Goal: Navigation & Orientation: Find specific page/section

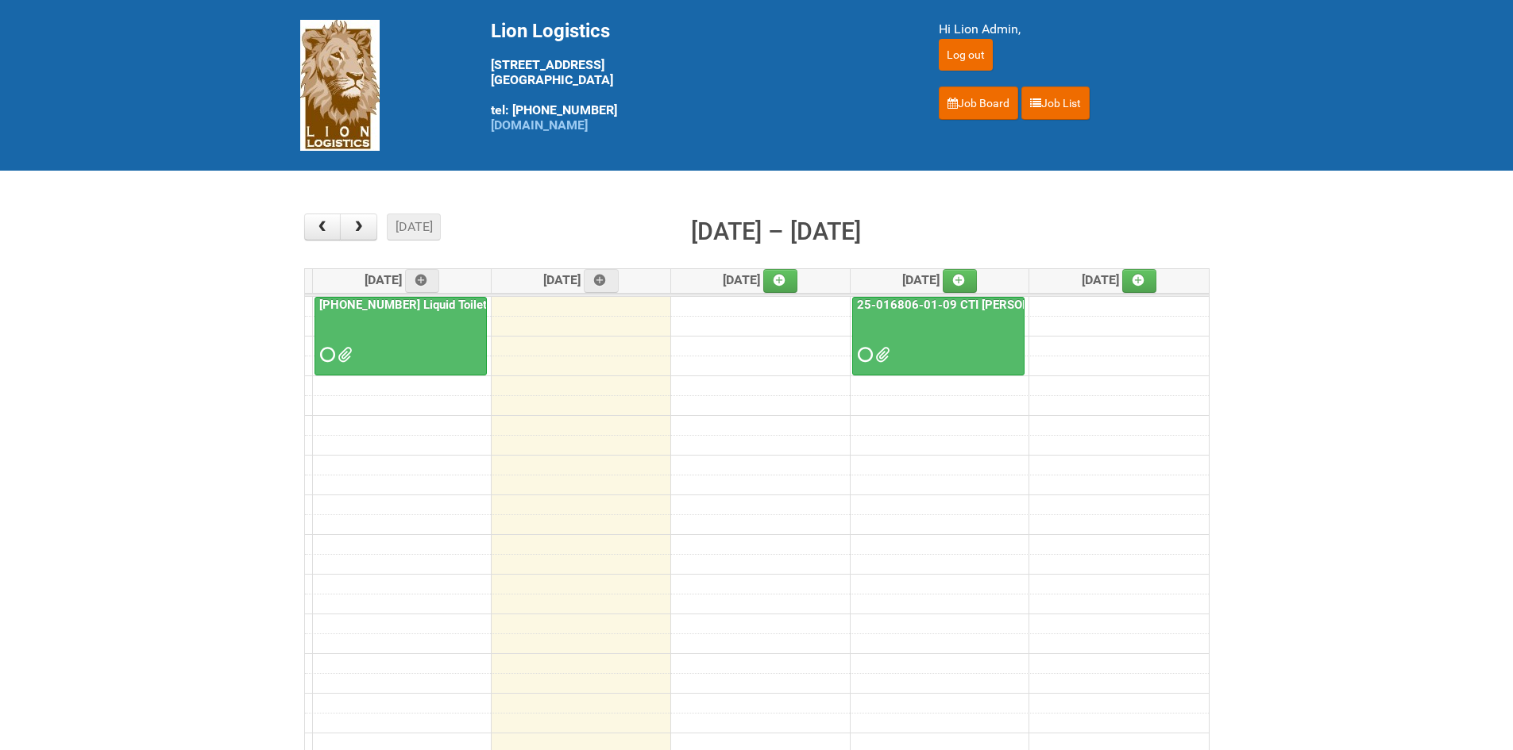
click at [166, 359] on main "× ■ - My Jobs ■ - Other Jobs Add today month week Aug 25 – 29, 2025 Mon 8/25 Tu…" at bounding box center [756, 495] width 1513 height 649
